Goal: Find specific page/section: Find specific page/section

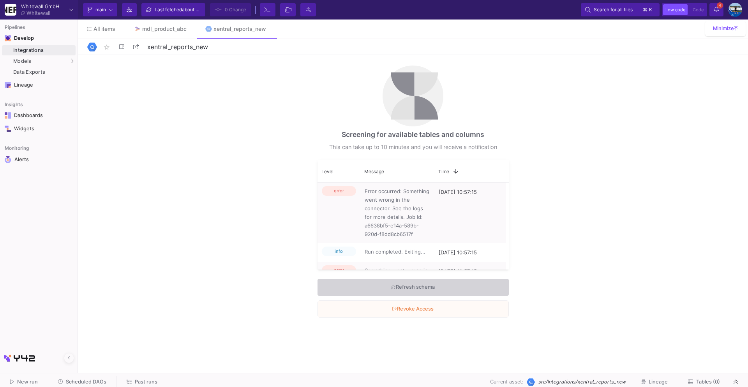
click at [65, 50] on div "Integrations" at bounding box center [43, 50] width 60 height 6
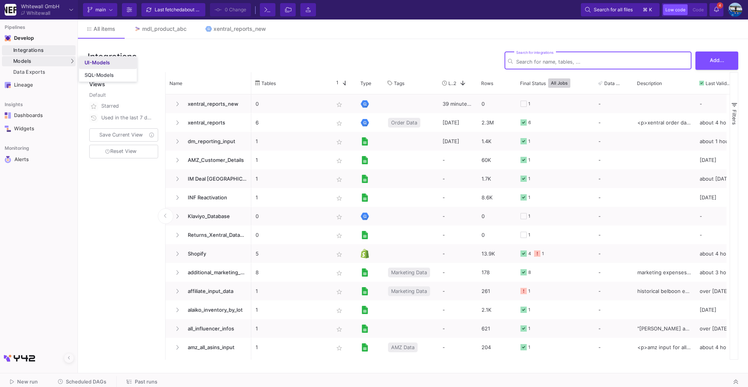
click at [91, 61] on div "UI-Models" at bounding box center [97, 63] width 25 height 6
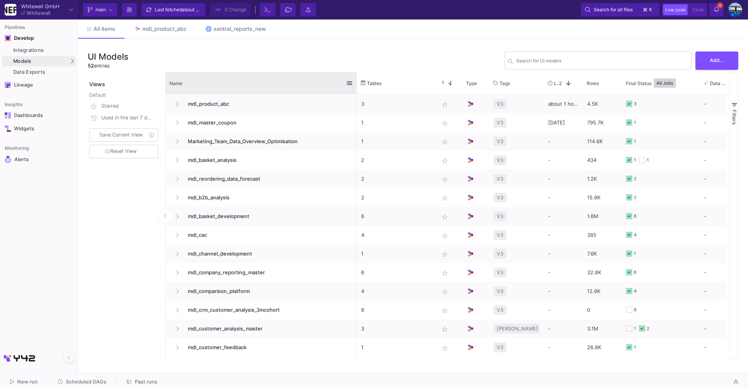
drag, startPoint x: 250, startPoint y: 81, endPoint x: 355, endPoint y: 85, distance: 105.7
click at [355, 85] on div at bounding box center [356, 83] width 3 height 22
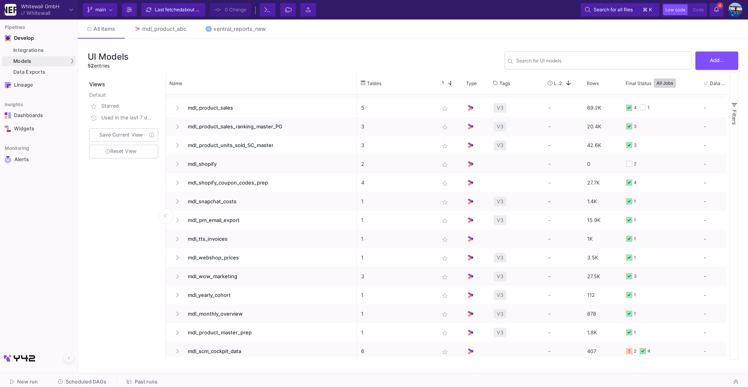
scroll to position [690, 0]
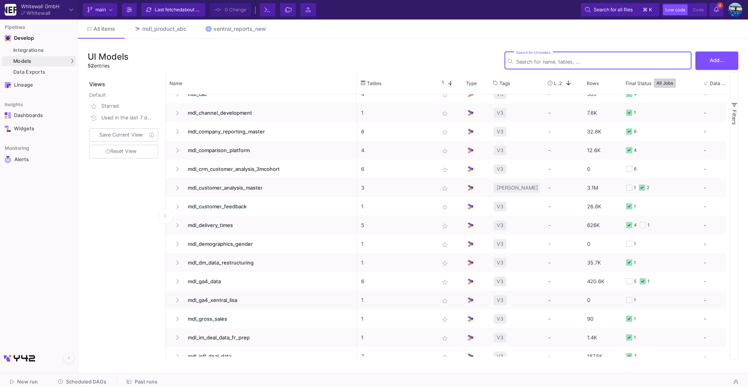
click at [547, 61] on input "Search for UI models" at bounding box center [602, 62] width 172 height 6
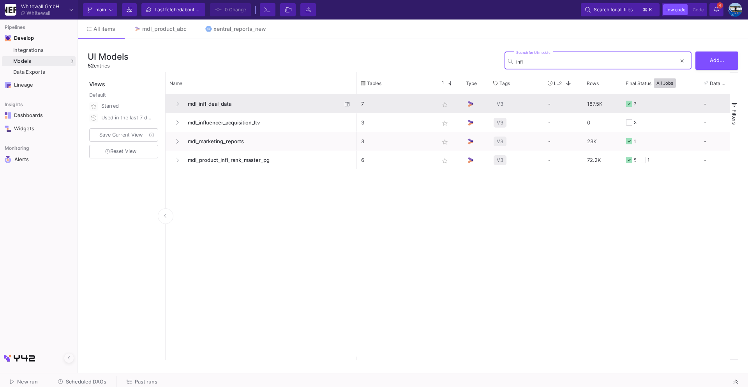
type input "infl"
click at [214, 101] on span "mdl_infl_deal_data" at bounding box center [262, 104] width 159 height 18
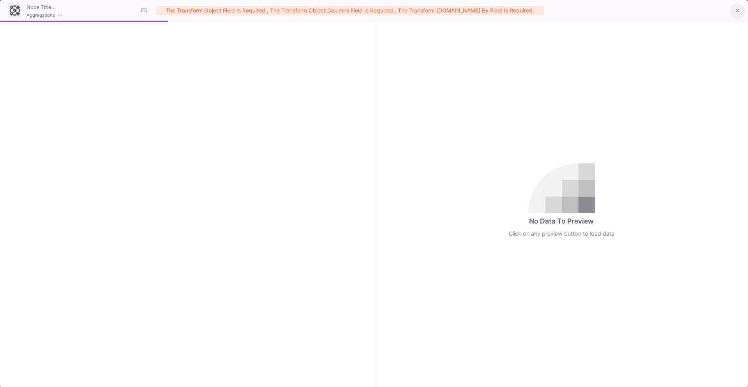
click at [738, 12] on icon at bounding box center [738, 10] width 4 height 5
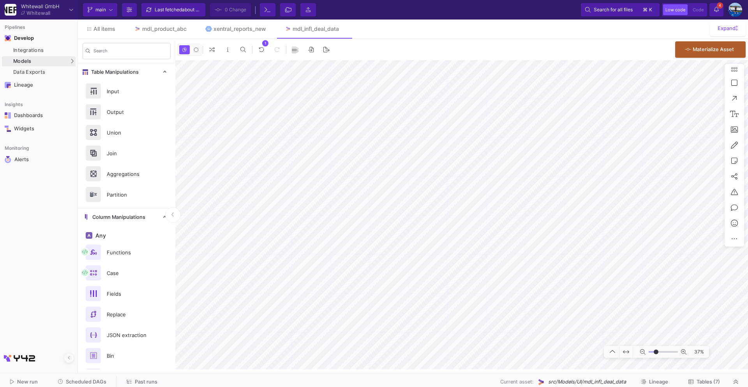
click at [175, 7] on div "Last fetched about 1 hour ago" at bounding box center [178, 10] width 47 height 12
type input "-6"
click at [233, 6] on span "Commit" at bounding box center [233, 10] width 17 height 12
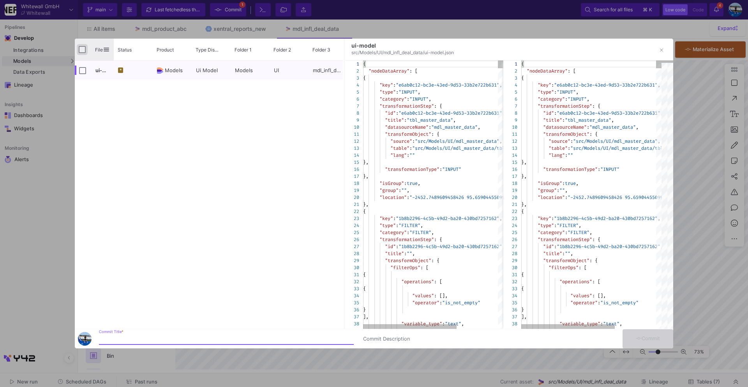
drag, startPoint x: 83, startPoint y: 49, endPoint x: 79, endPoint y: 49, distance: 3.9
click at [83, 49] on input "Press Space to toggle all rows selection (unchecked)" at bounding box center [82, 49] width 7 height 7
checkbox input "true"
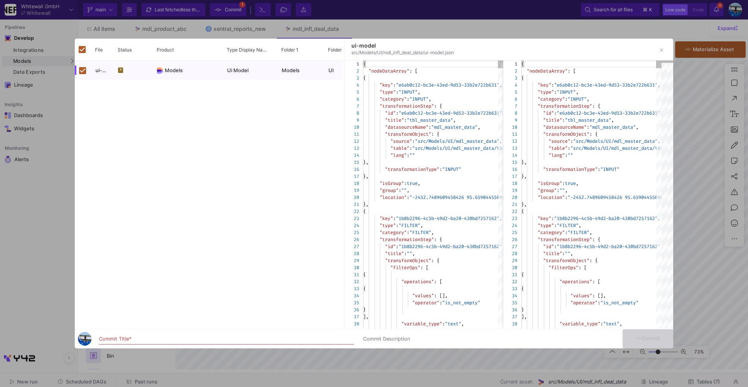
click at [127, 338] on input "Commit Title *" at bounding box center [226, 339] width 255 height 6
type input "commit"
click at [644, 337] on span "Commit" at bounding box center [648, 338] width 25 height 6
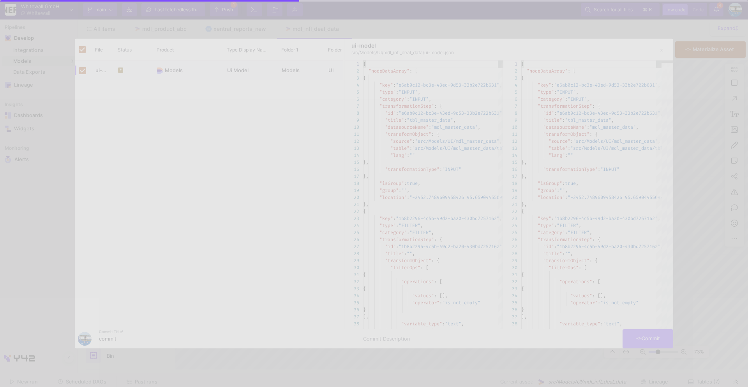
checkbox input "false"
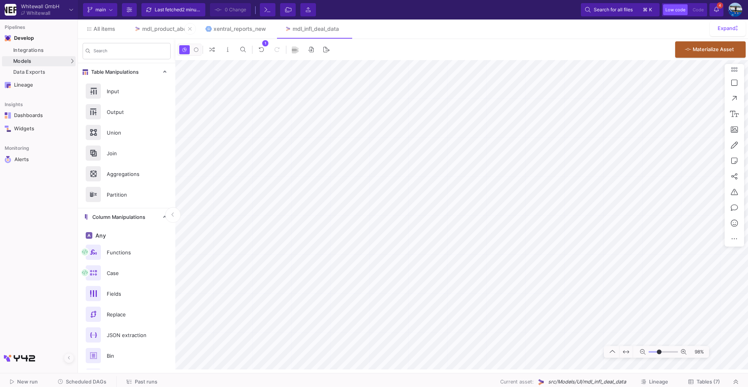
type input "-19"
click at [102, 76] on div "SQL-Models" at bounding box center [100, 75] width 30 height 6
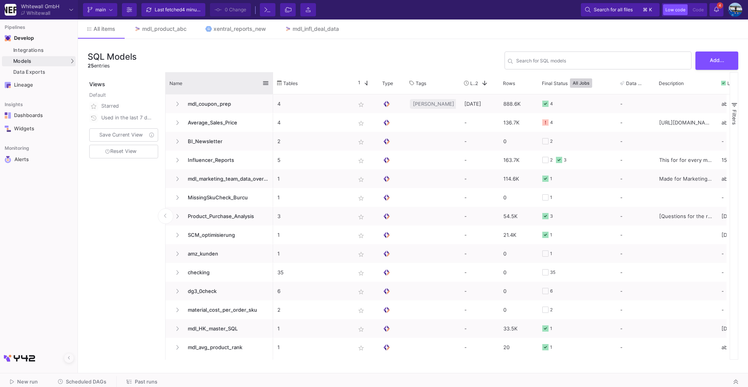
drag, startPoint x: 250, startPoint y: 77, endPoint x: 272, endPoint y: 77, distance: 21.8
click at [272, 77] on div at bounding box center [273, 83] width 3 height 22
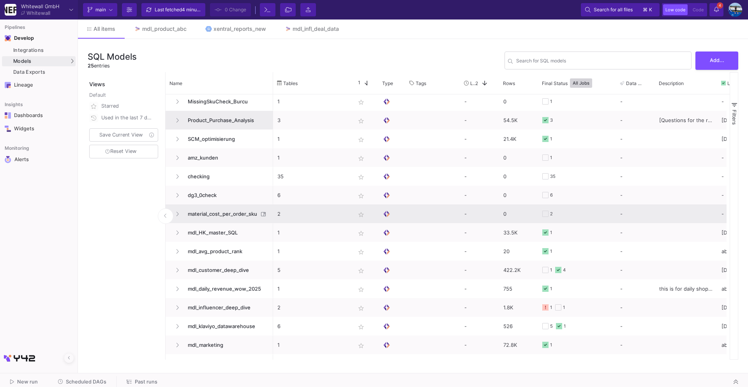
scroll to position [118, 0]
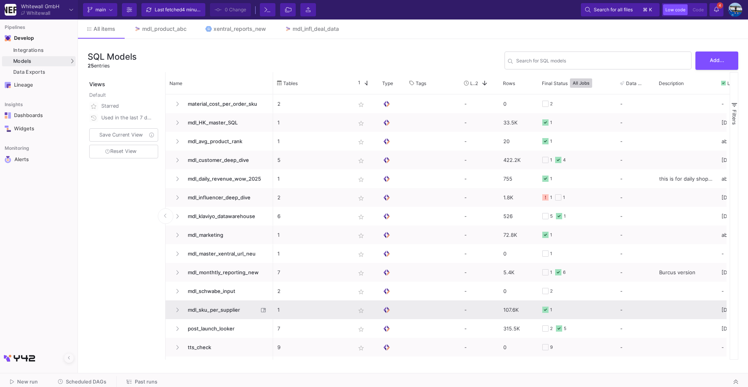
click at [208, 310] on span "mdl_sku_per_supplier" at bounding box center [220, 310] width 75 height 18
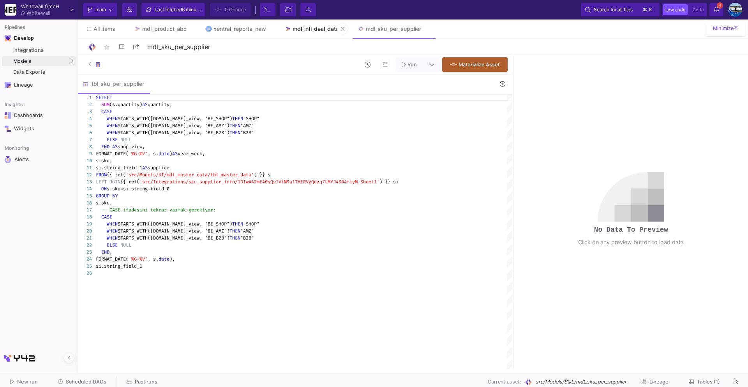
click at [319, 33] on link "mdl_infl_deal_data" at bounding box center [312, 28] width 73 height 19
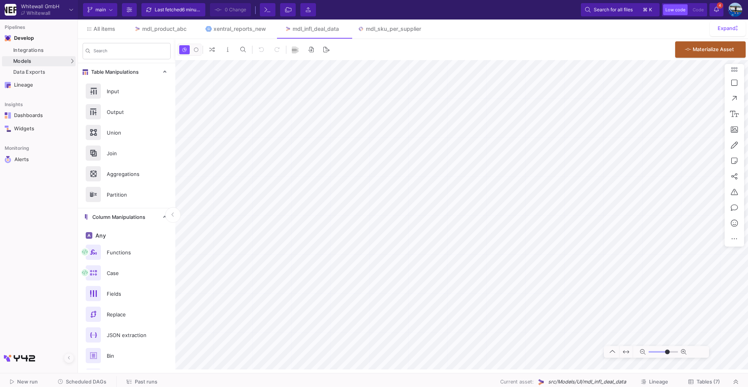
type input "-36"
